Goal: Navigation & Orientation: Find specific page/section

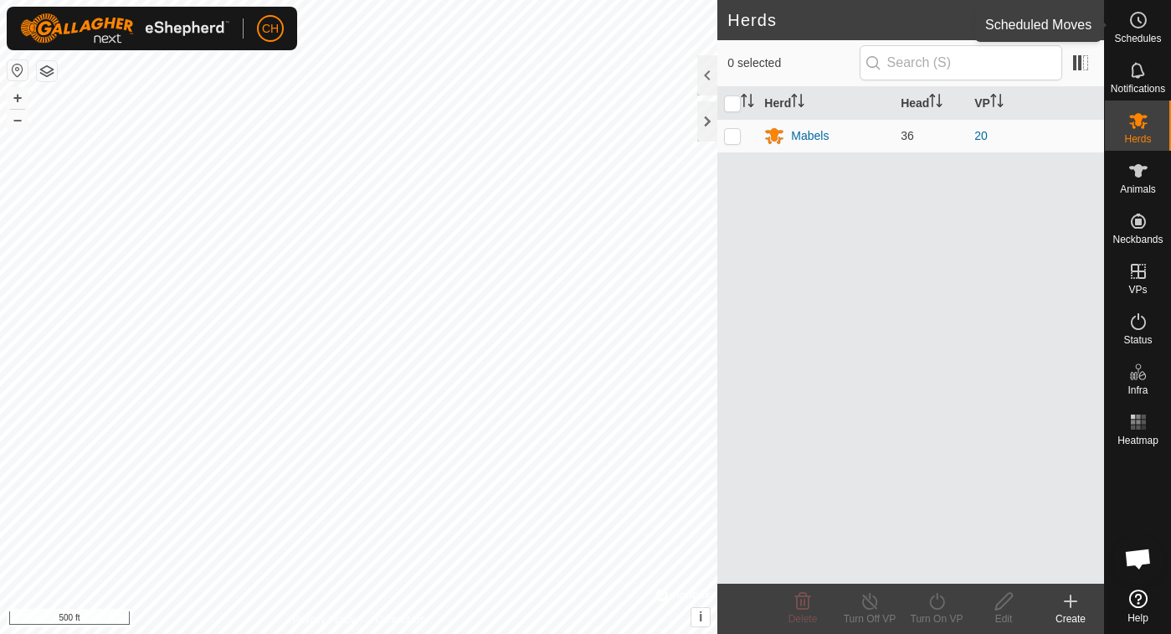
click at [1136, 15] on icon at bounding box center [1139, 20] width 20 height 20
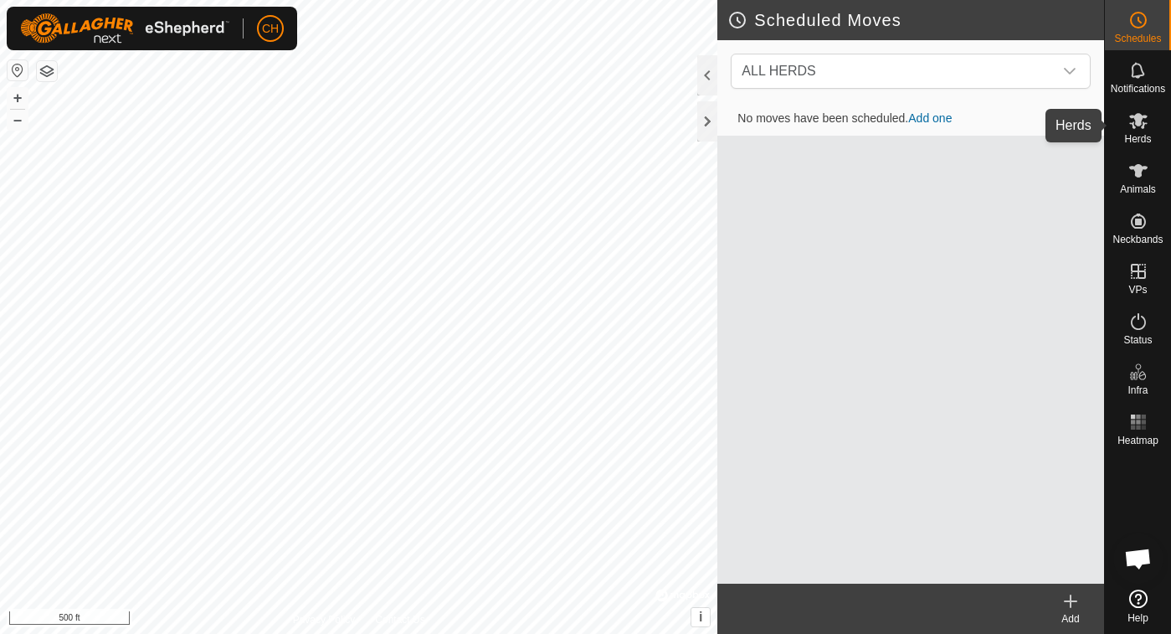
click at [1141, 121] on icon at bounding box center [1139, 121] width 18 height 16
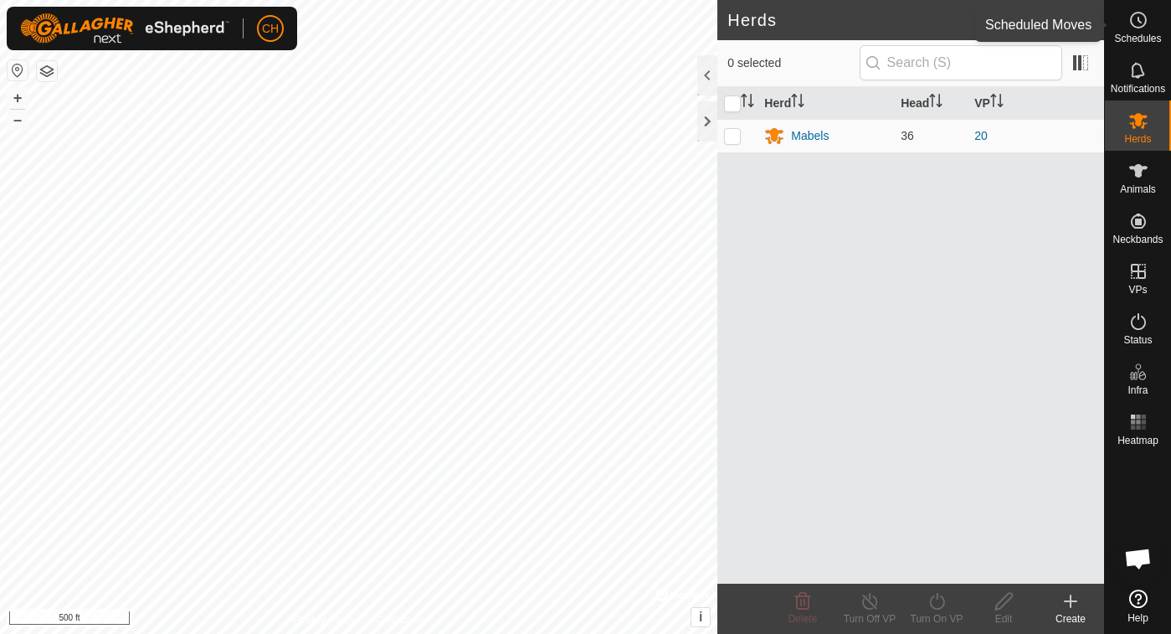
click at [1145, 26] on icon at bounding box center [1139, 20] width 20 height 20
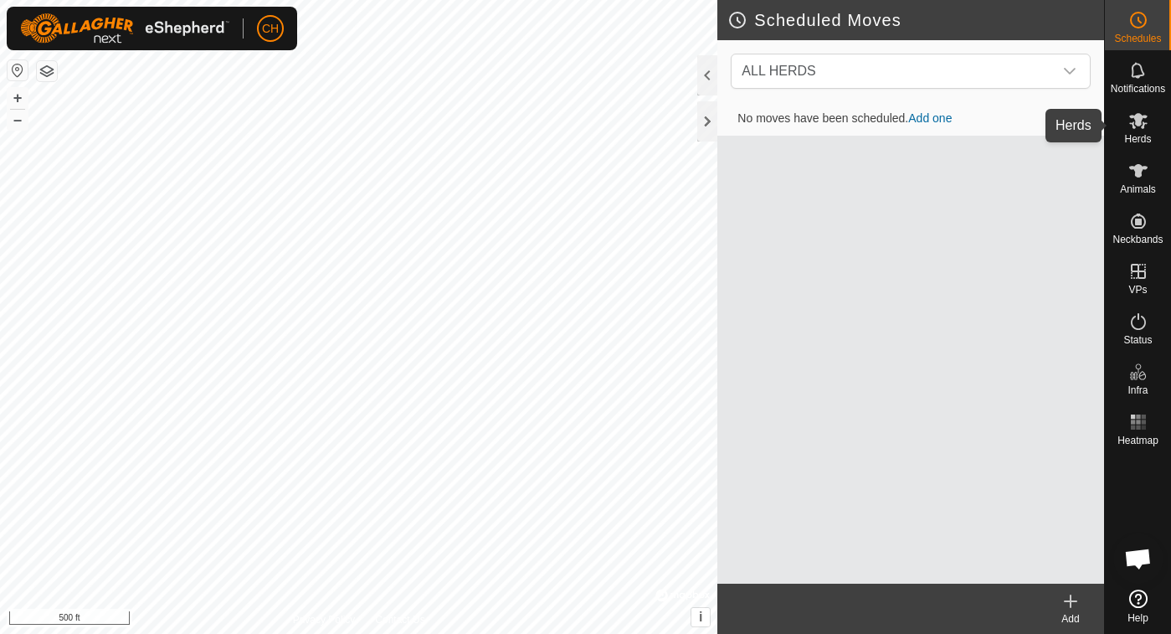
click at [1136, 118] on icon at bounding box center [1139, 121] width 18 height 16
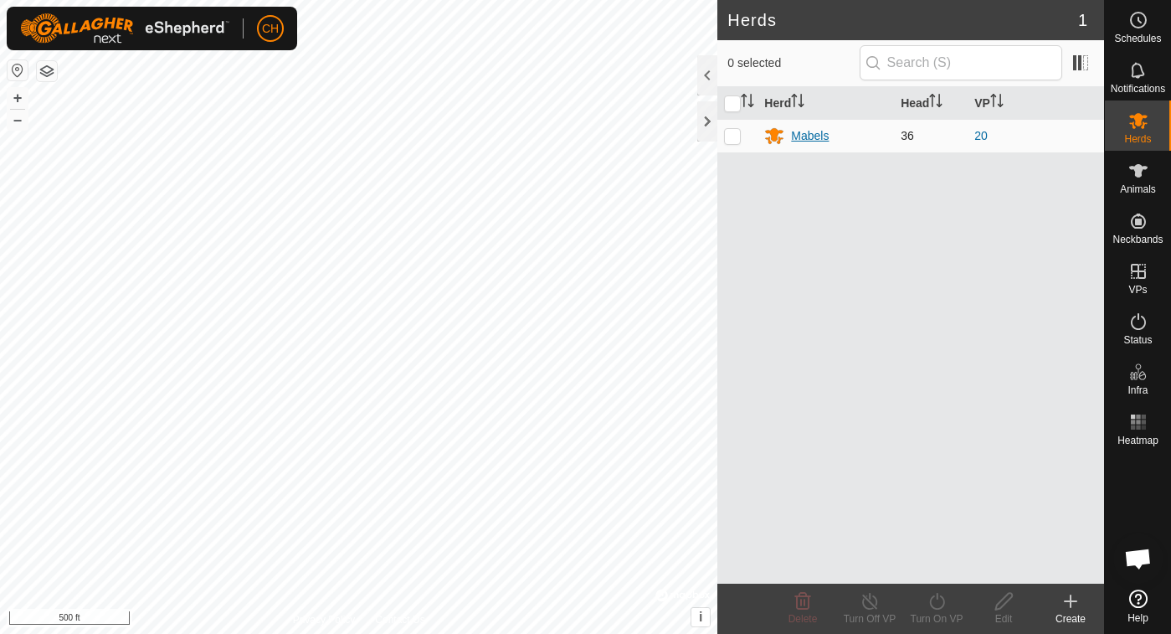
click at [800, 134] on div "Mabels" at bounding box center [810, 136] width 38 height 18
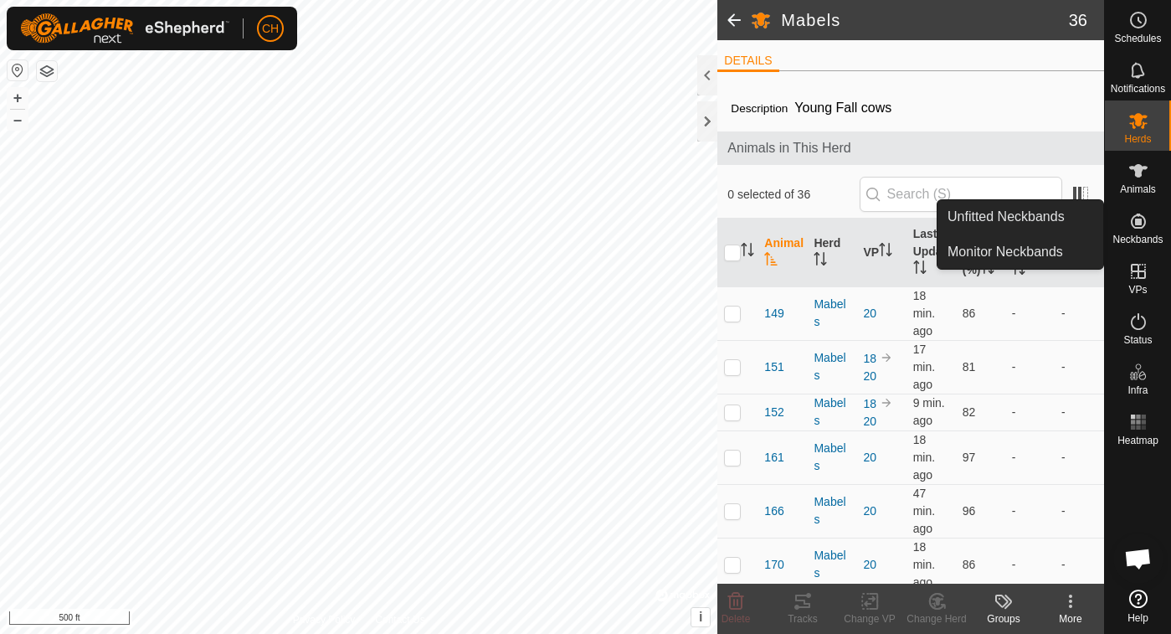
click at [1140, 219] on icon at bounding box center [1138, 221] width 15 height 15
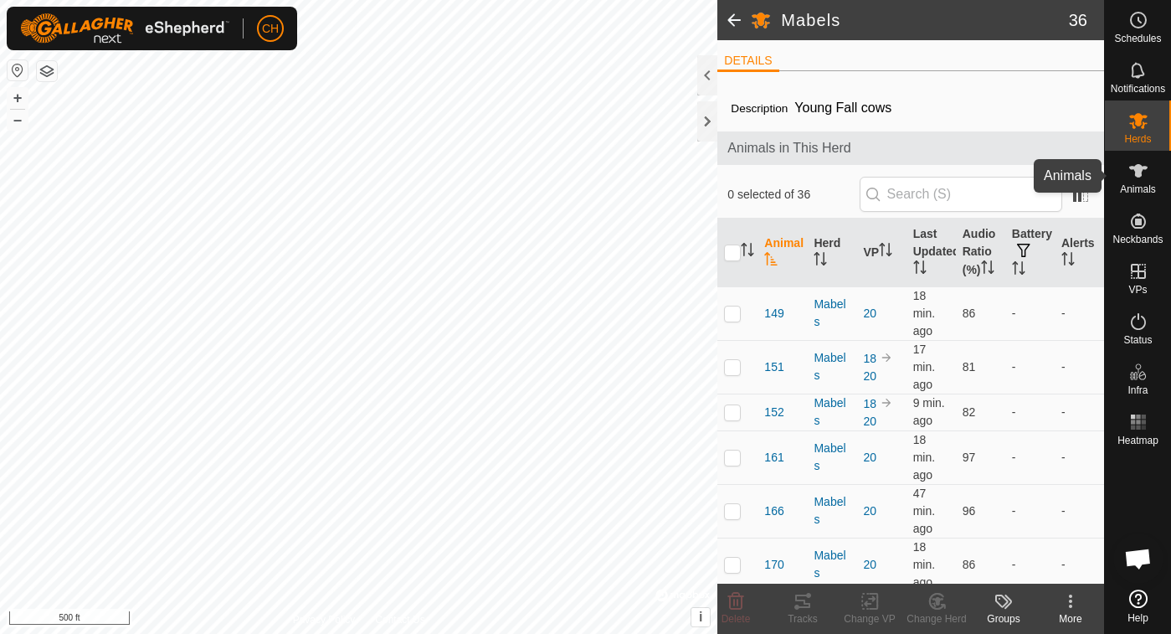
click at [1137, 181] on es-animals-svg-icon at bounding box center [1139, 170] width 30 height 27
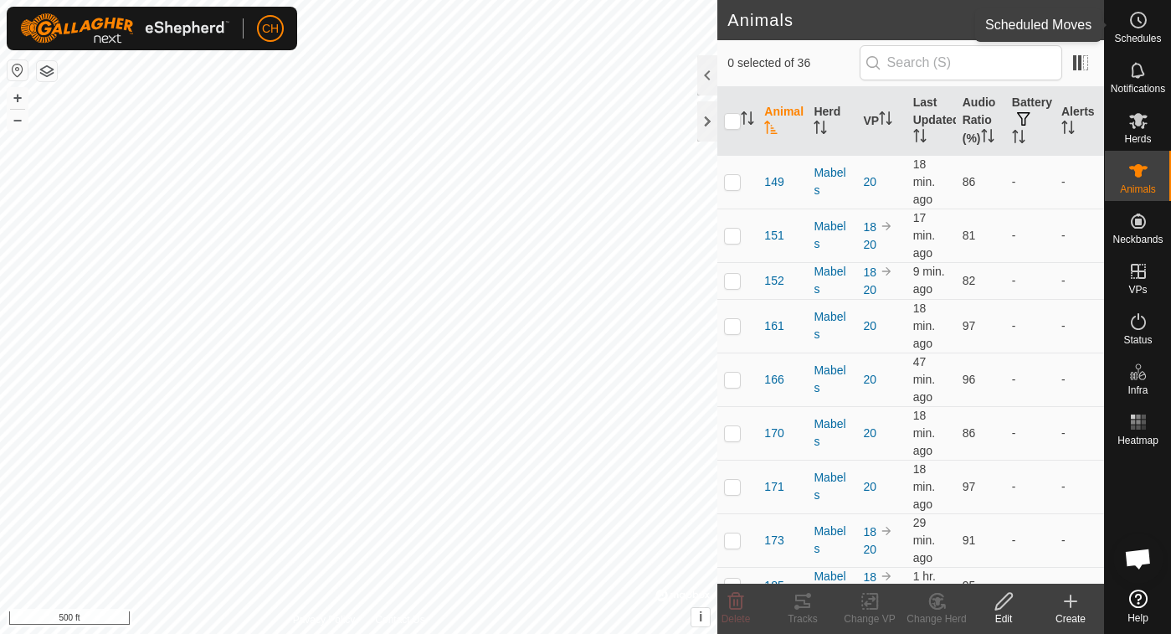
click at [1139, 26] on icon at bounding box center [1139, 20] width 20 height 20
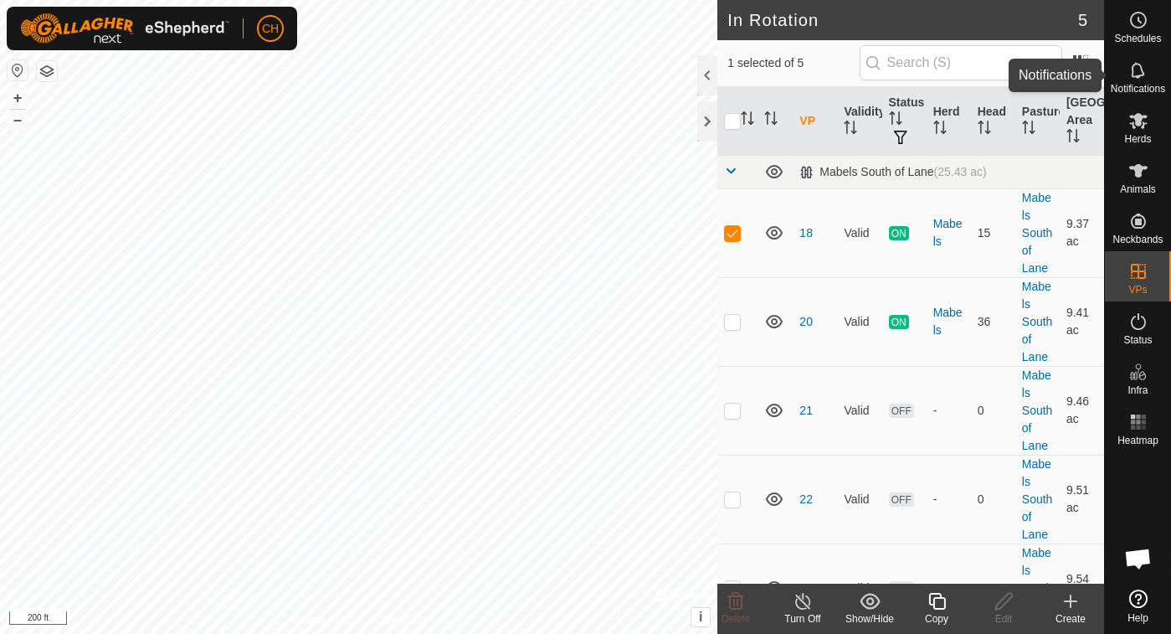
click at [1136, 65] on icon at bounding box center [1139, 70] width 20 height 20
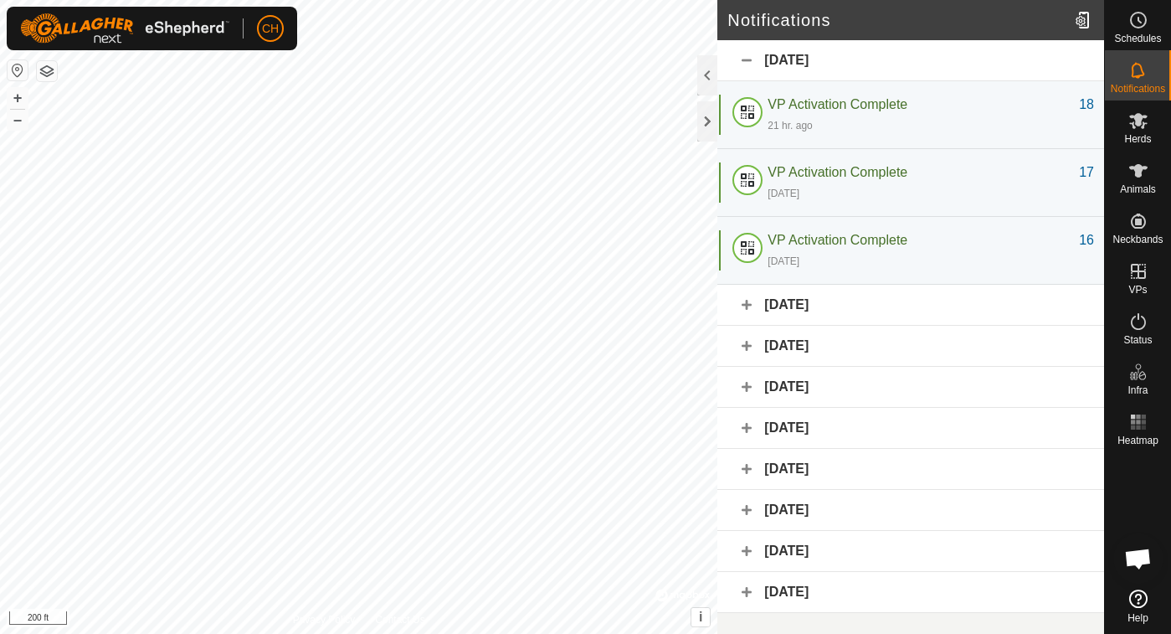
click at [821, 307] on div "[DATE]" at bounding box center [911, 305] width 387 height 41
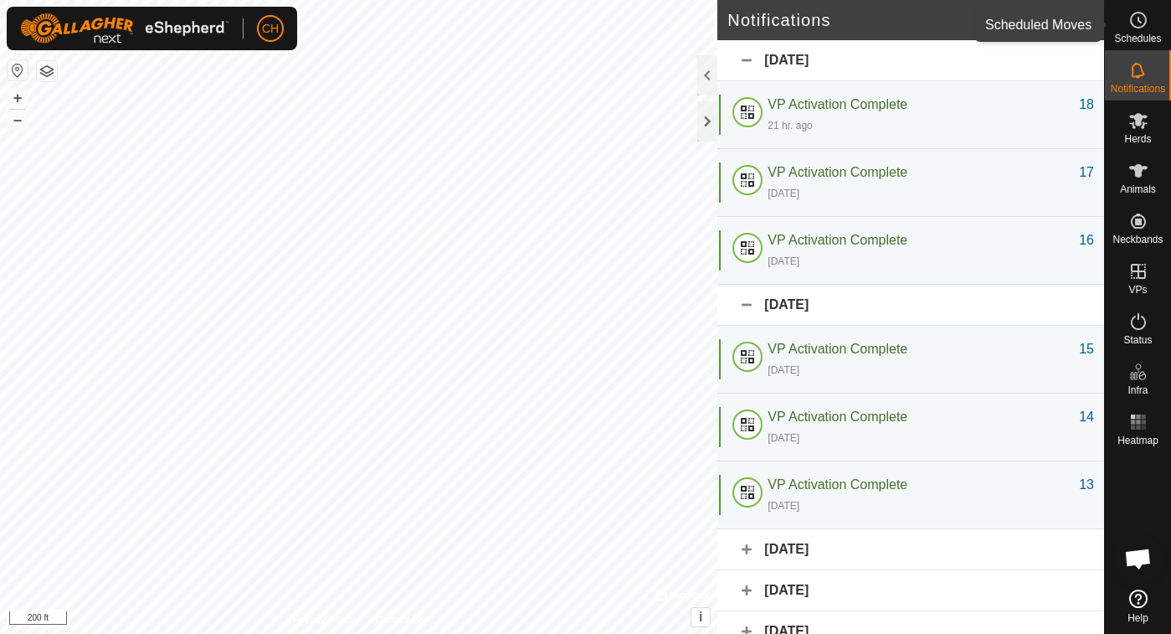
click at [1135, 22] on icon at bounding box center [1139, 20] width 20 height 20
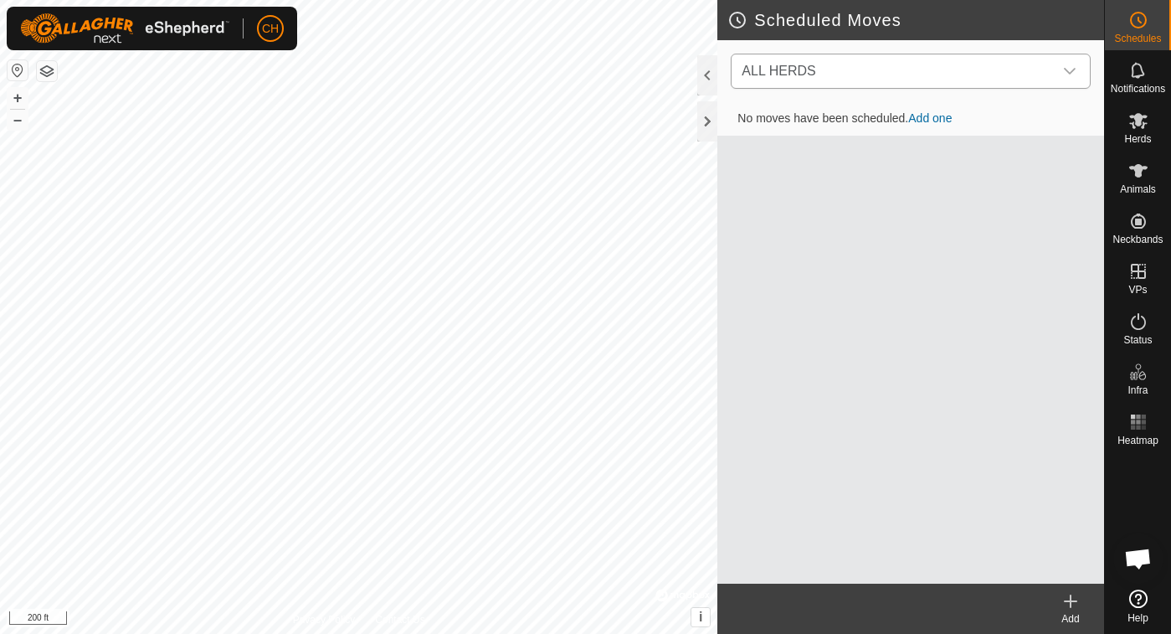
click at [1067, 70] on icon "dropdown trigger" at bounding box center [1070, 71] width 12 height 7
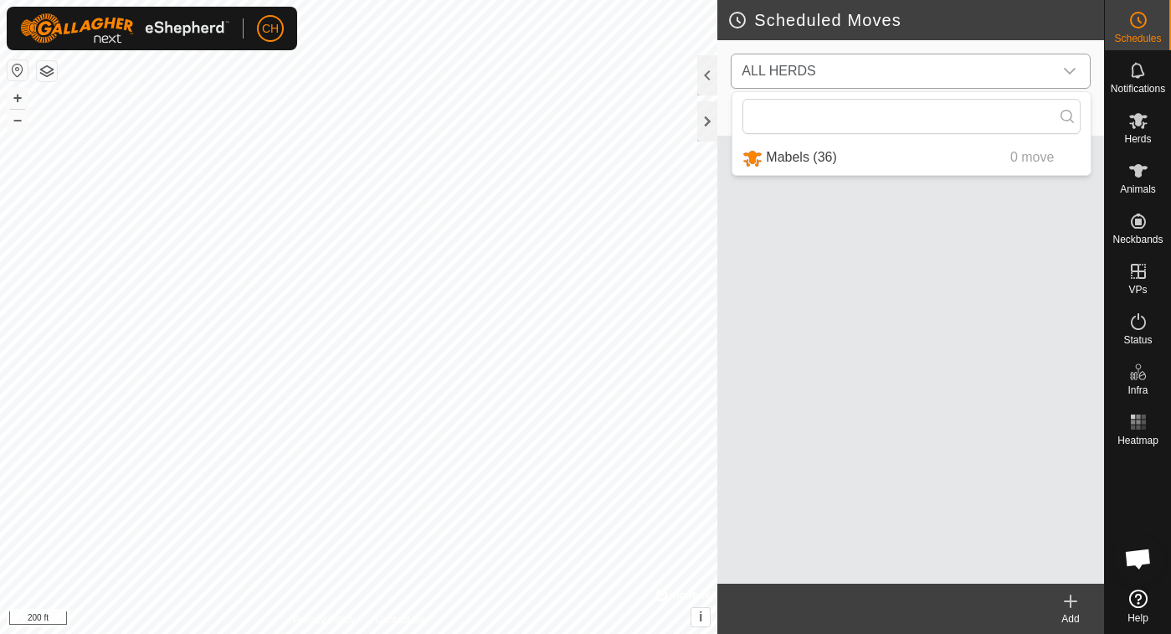
click at [1067, 70] on icon "dropdown trigger" at bounding box center [1070, 71] width 12 height 7
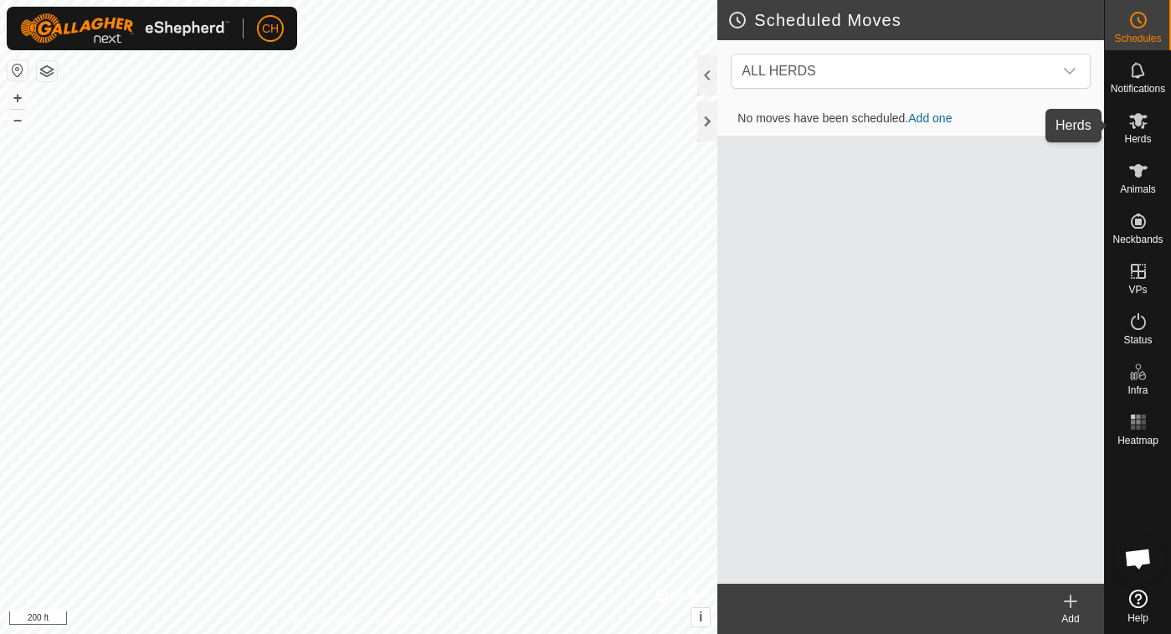
click at [1140, 120] on icon at bounding box center [1139, 121] width 18 height 16
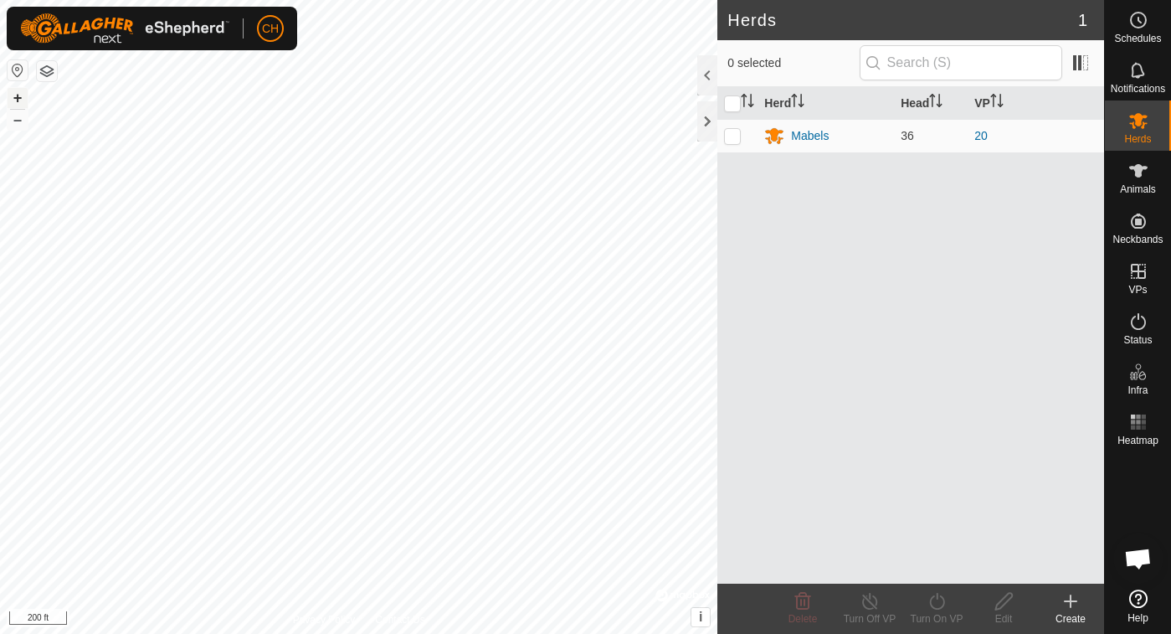
click at [13, 101] on button "+" at bounding box center [18, 98] width 20 height 20
click at [1142, 14] on circle at bounding box center [1138, 20] width 15 height 15
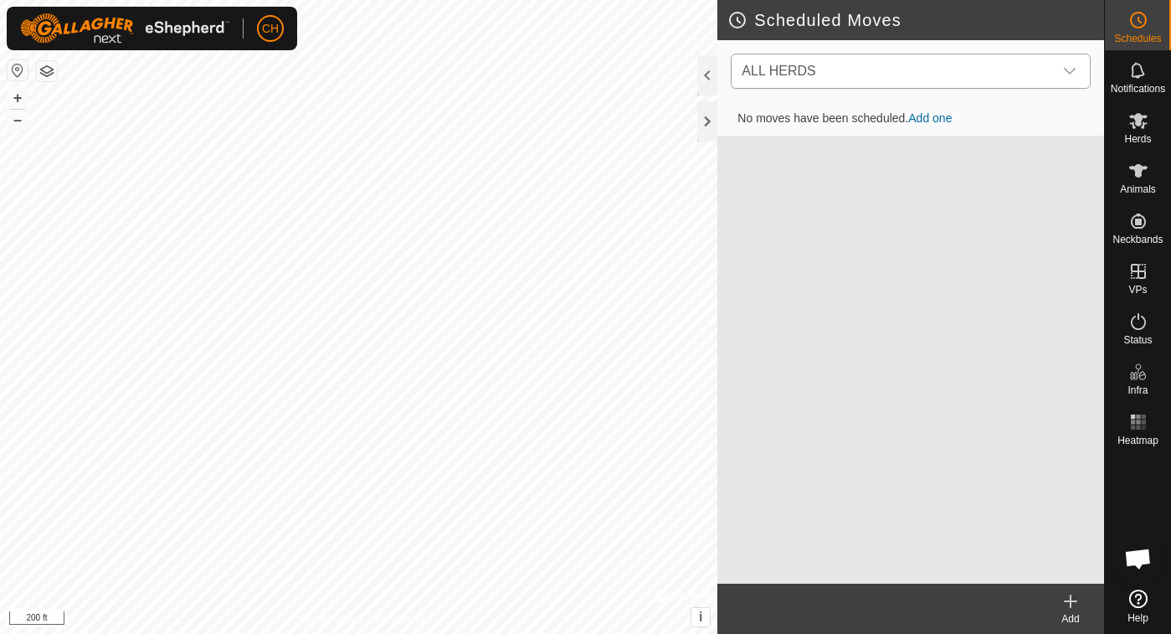
click at [1073, 62] on div "dropdown trigger" at bounding box center [1069, 70] width 33 height 33
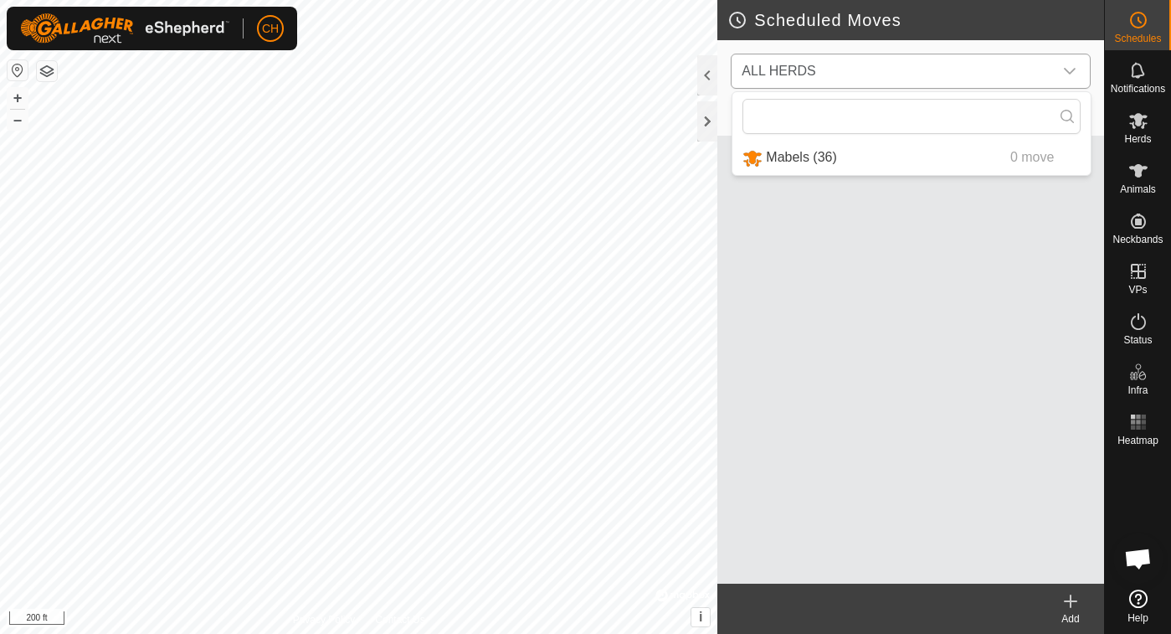
click at [1074, 62] on div "dropdown trigger" at bounding box center [1069, 70] width 33 height 33
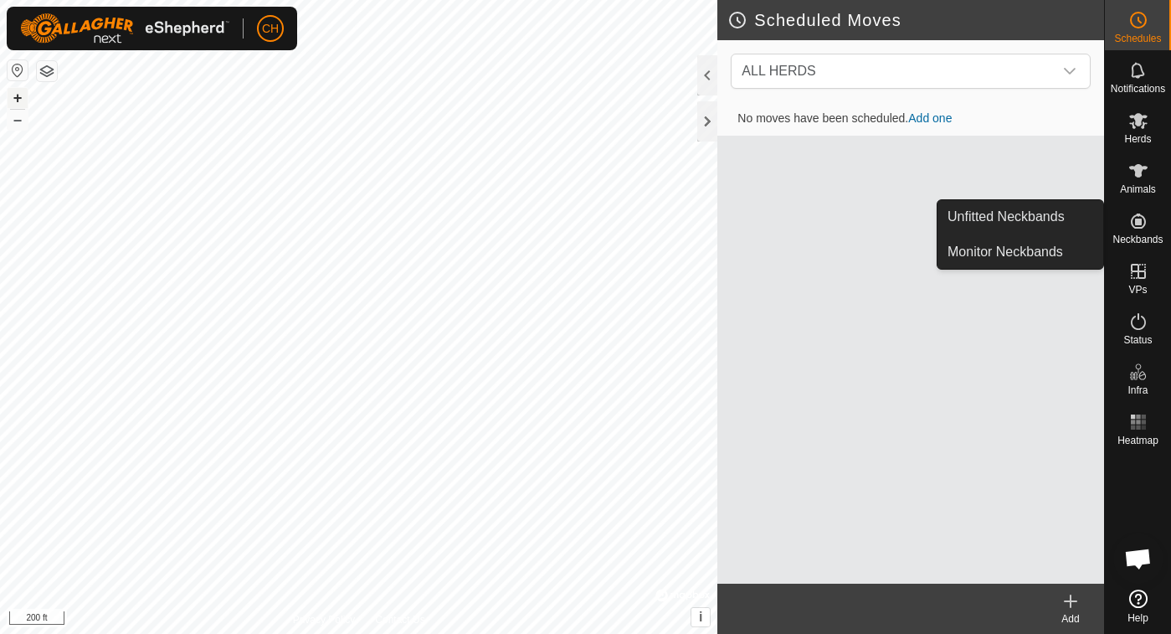
click at [17, 98] on button "+" at bounding box center [18, 98] width 20 height 20
